Goal: Find specific page/section: Find specific page/section

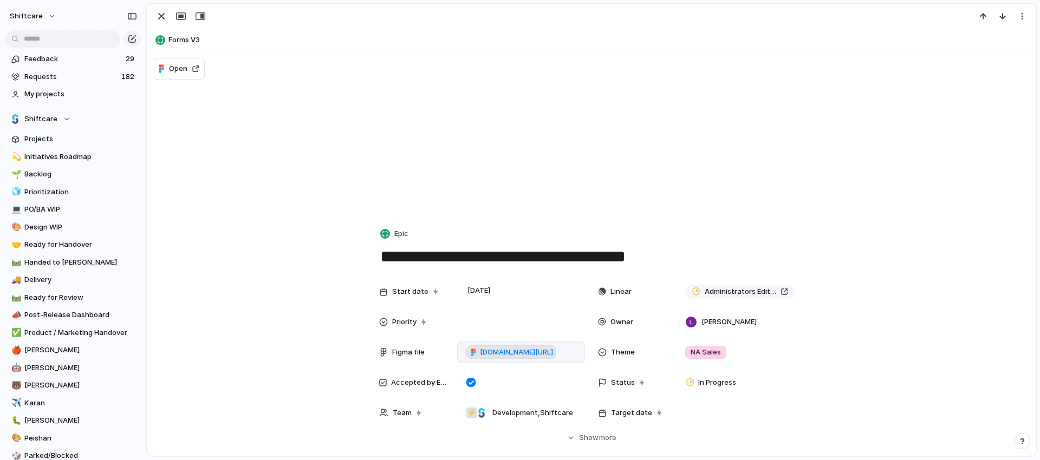
click at [490, 355] on span "[DOMAIN_NAME][URL]" at bounding box center [516, 352] width 73 height 11
